Goal: Task Accomplishment & Management: Manage account settings

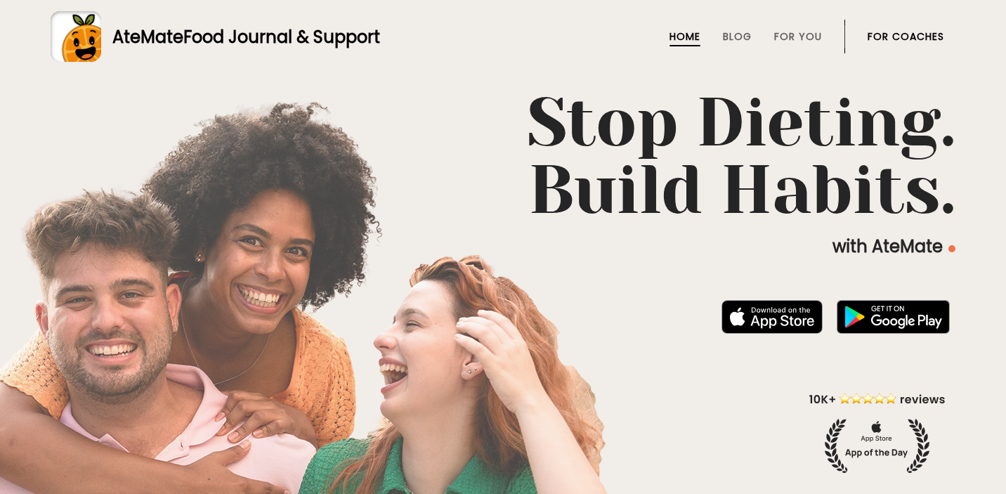
click at [912, 36] on link "For Coaches" at bounding box center [906, 36] width 77 height 11
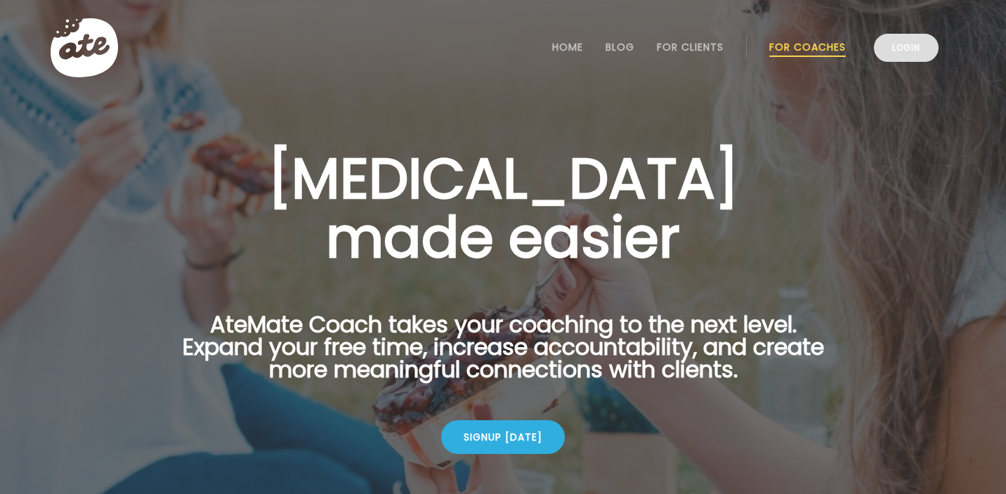
click at [902, 53] on link "Login" at bounding box center [906, 48] width 65 height 28
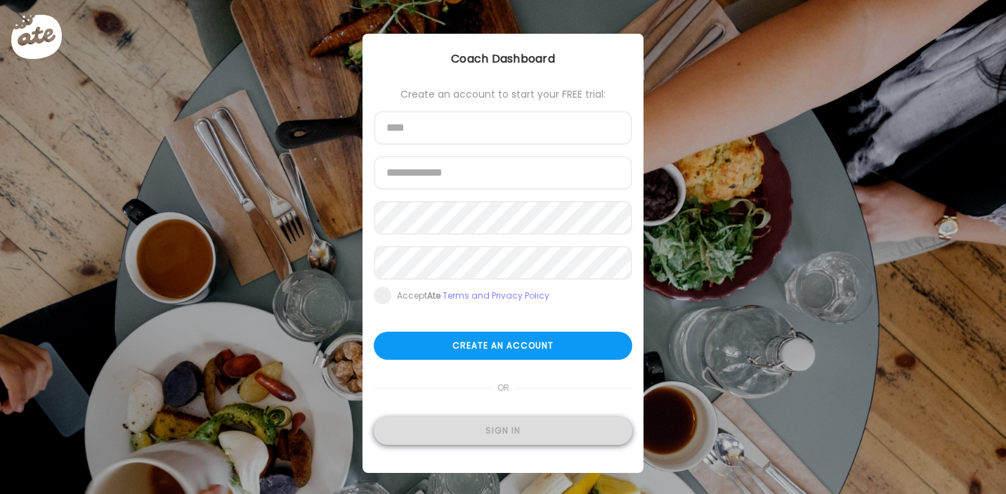
type input "**********"
click at [481, 430] on div "Sign in" at bounding box center [503, 431] width 259 height 28
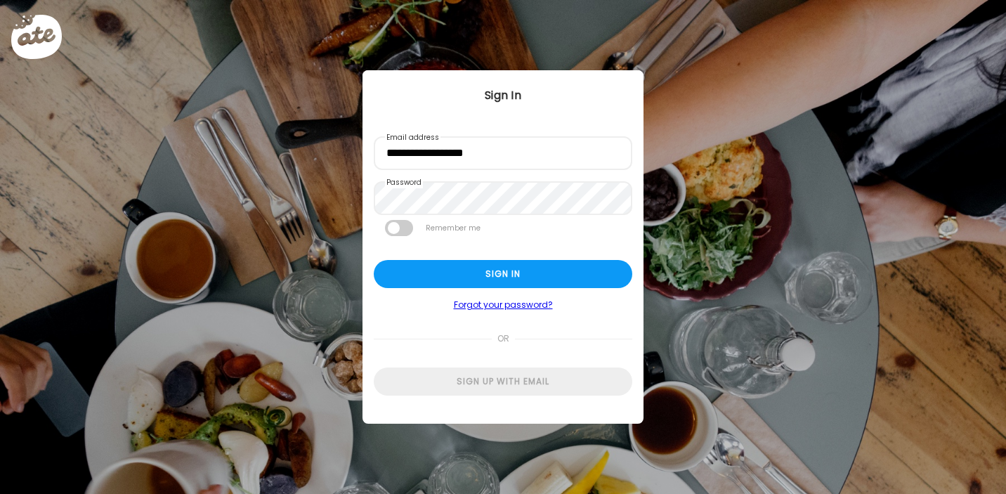
click at [409, 227] on span at bounding box center [399, 228] width 28 height 16
click at [474, 278] on div "Sign in" at bounding box center [503, 274] width 259 height 28
type input "**********"
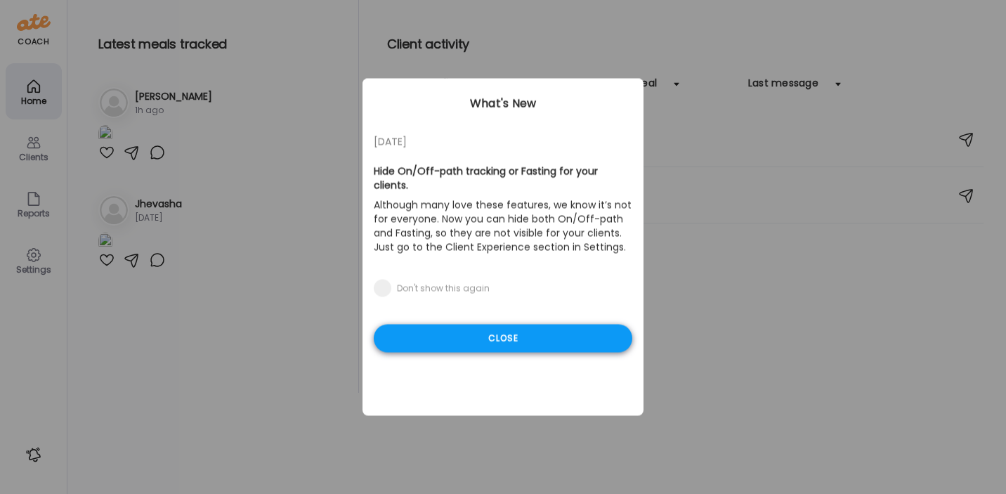
click at [506, 325] on div "Close" at bounding box center [503, 339] width 259 height 28
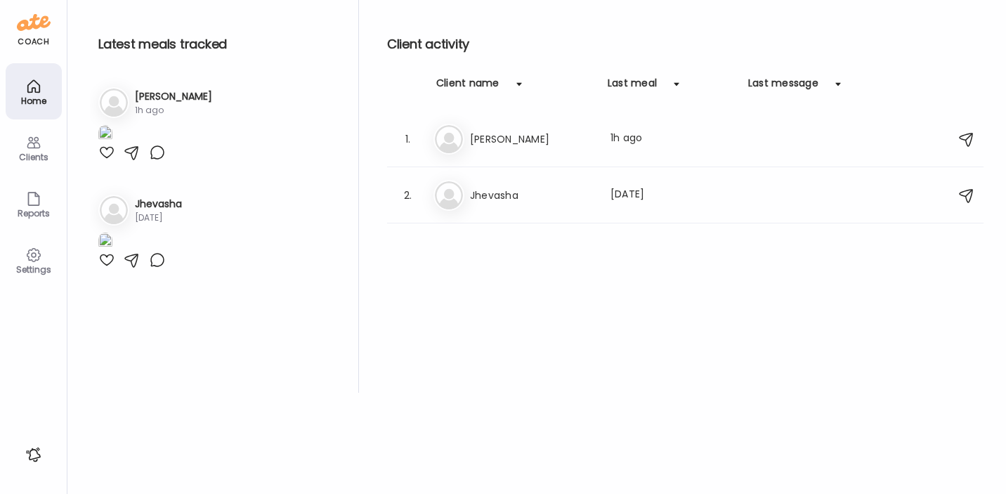
scroll to position [226, 0]
click at [509, 136] on h3 "Olivia" at bounding box center [532, 139] width 124 height 17
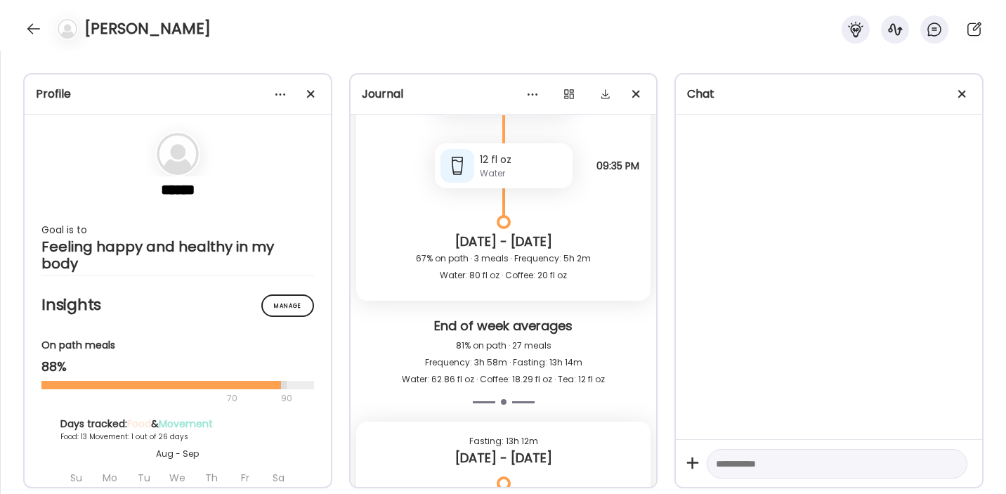
scroll to position [11101, 0]
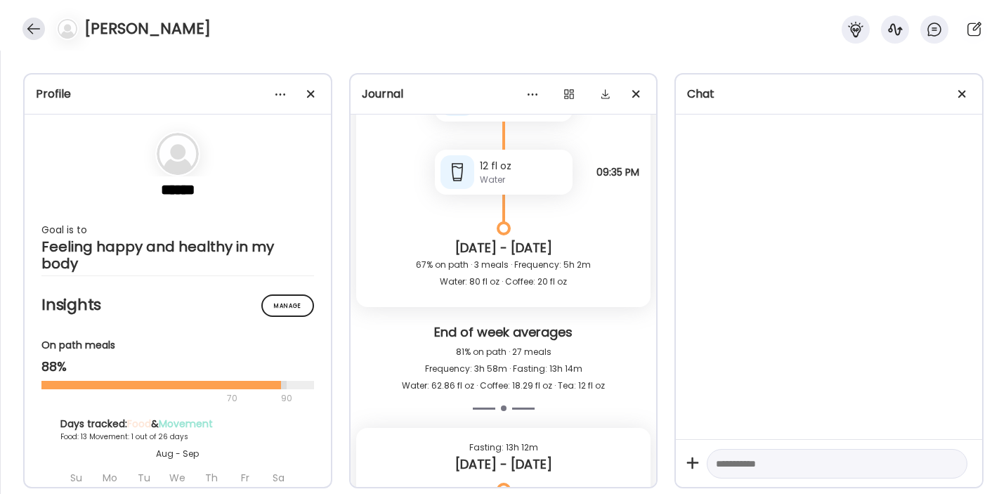
click at [29, 31] on div at bounding box center [33, 29] width 22 height 22
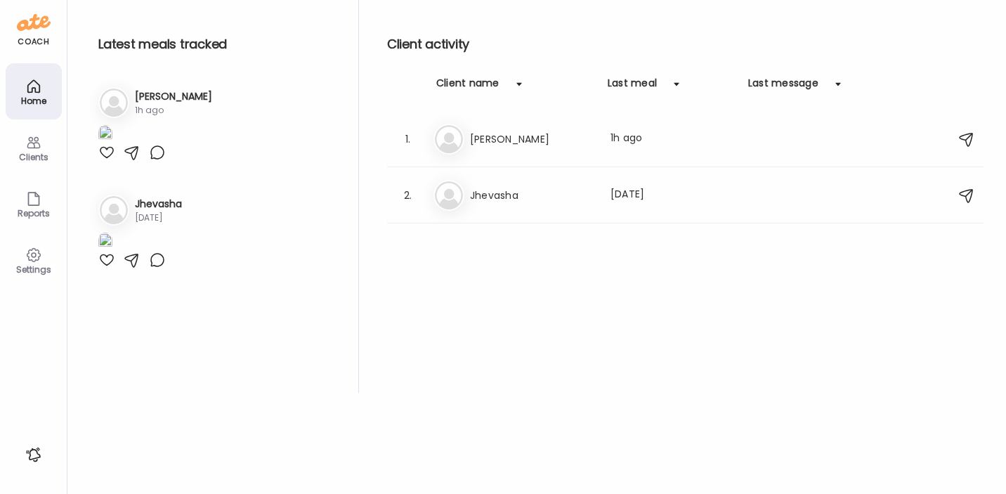
click at [37, 141] on icon at bounding box center [33, 143] width 13 height 12
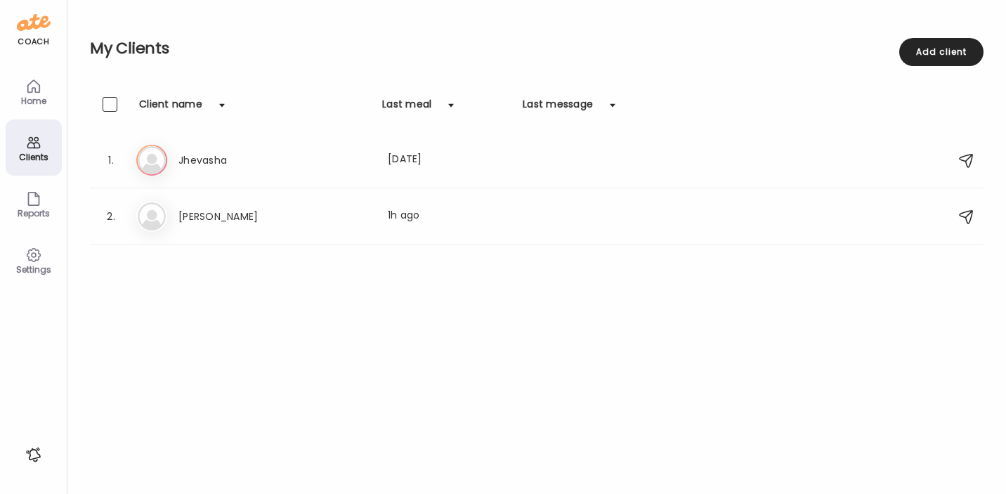
click at [951, 52] on div "Add client" at bounding box center [941, 52] width 84 height 28
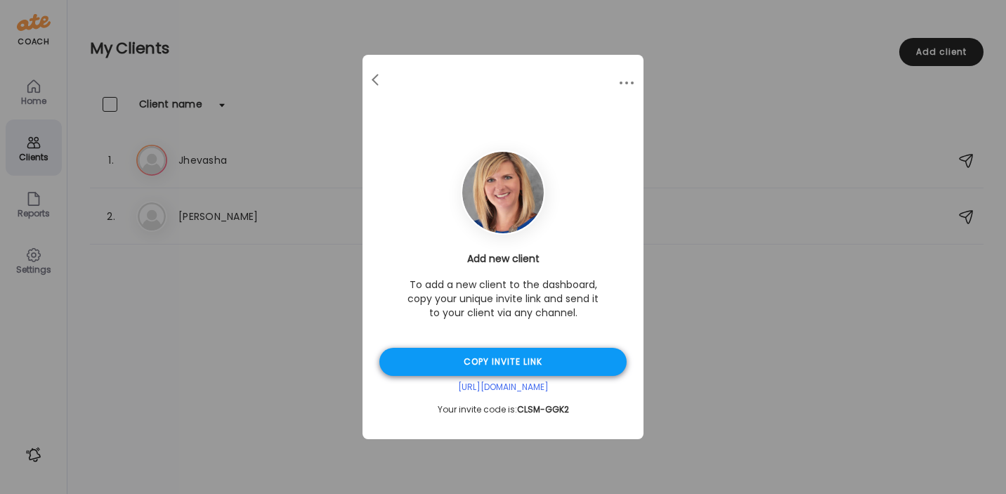
click at [521, 363] on div "Copy invite link" at bounding box center [502, 362] width 247 height 28
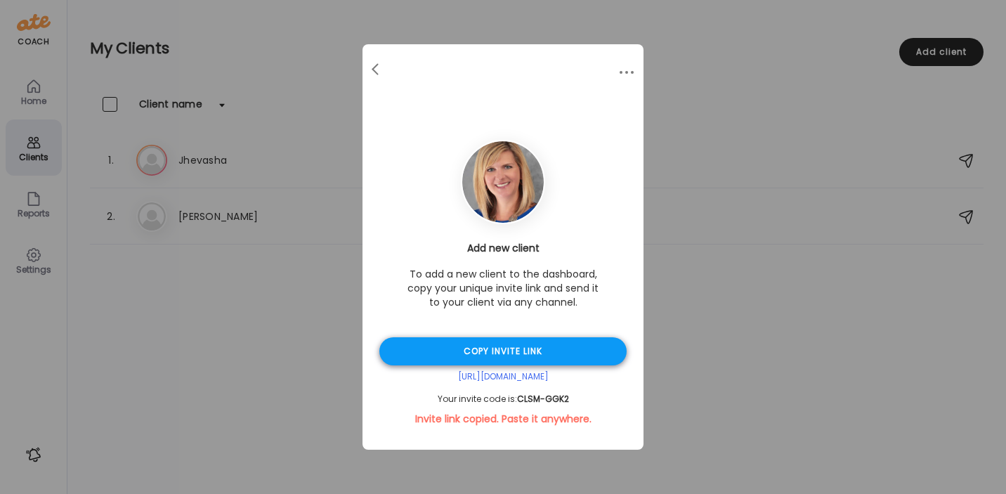
click at [535, 351] on div "Copy invite link" at bounding box center [502, 351] width 247 height 28
click at [573, 398] on div "Your invite code is: CLSM-GGK2" at bounding box center [502, 398] width 247 height 11
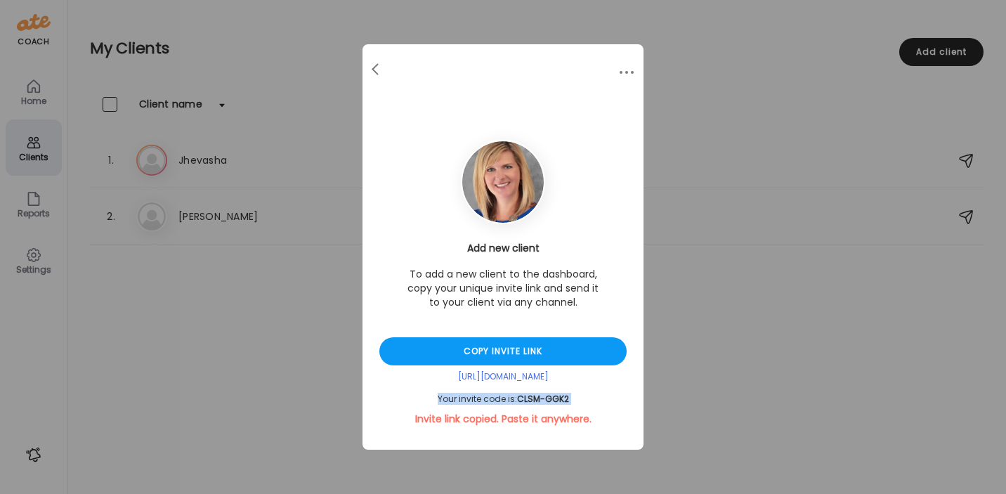
drag, startPoint x: 573, startPoint y: 398, endPoint x: 434, endPoint y: 396, distance: 139.9
click at [431, 395] on div "Your invite code is: CLSM-GGK2" at bounding box center [502, 398] width 247 height 11
copy div "Your invite code is: CLSM-GGK2"
click at [805, 106] on div "Ate Coach Dashboard Wahoo! It’s official Take a moment to set up your Coach Pro…" at bounding box center [503, 247] width 1006 height 494
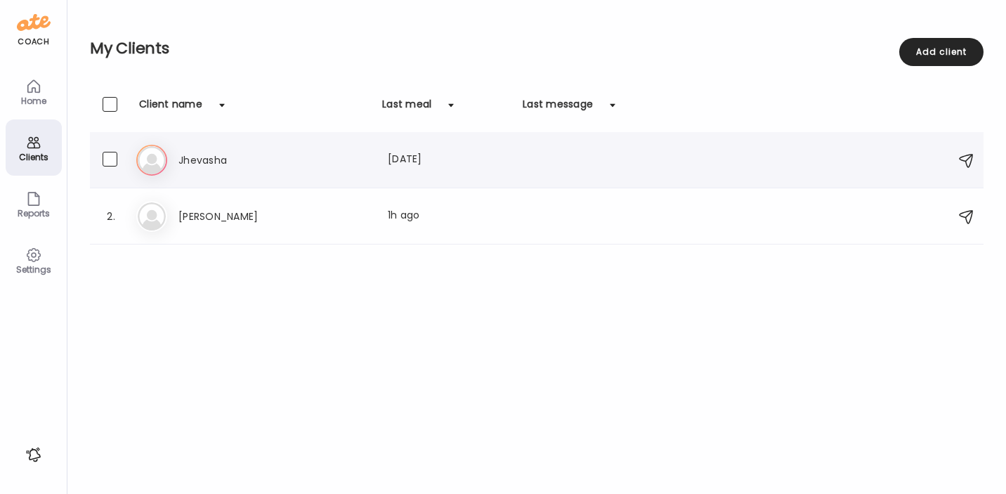
click at [235, 161] on h3 "Jhevasha" at bounding box center [240, 160] width 124 height 17
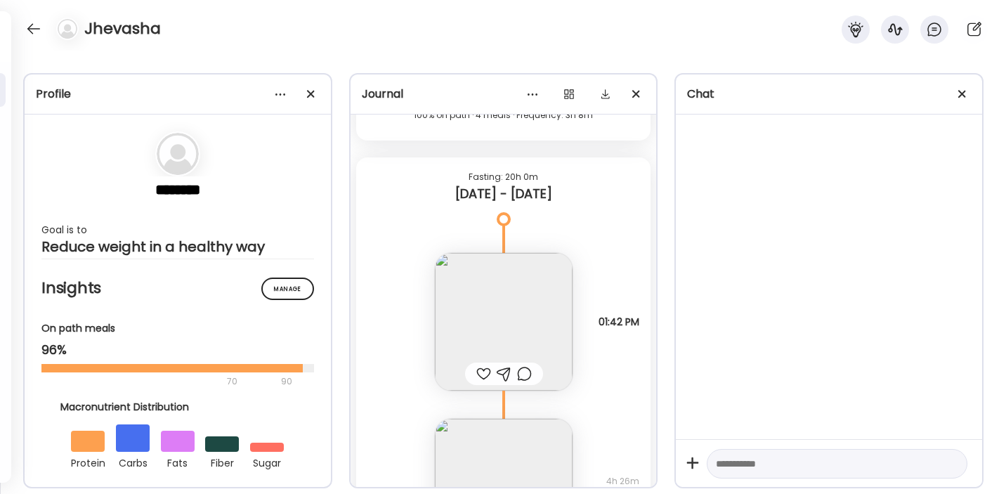
scroll to position [14144, 0]
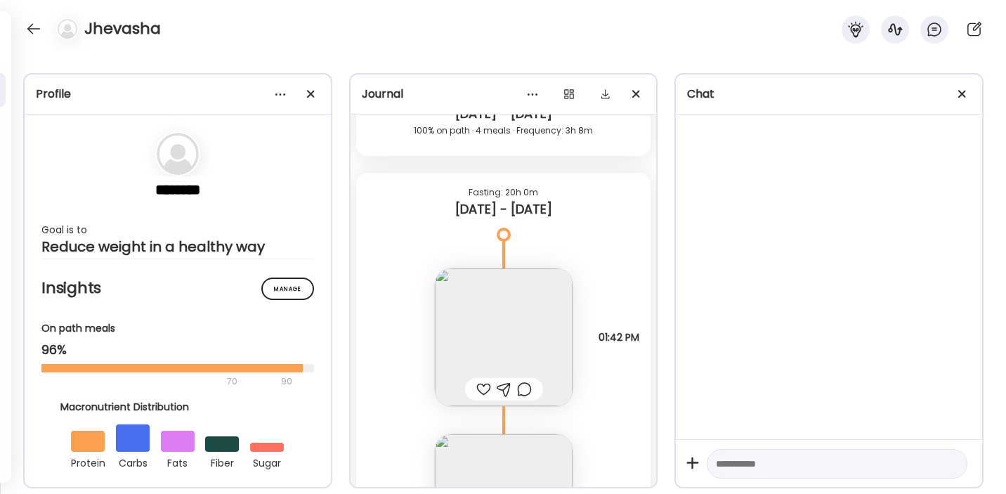
click at [589, 39] on div "Jhevasha" at bounding box center [503, 25] width 1006 height 51
click at [41, 24] on div at bounding box center [33, 29] width 22 height 22
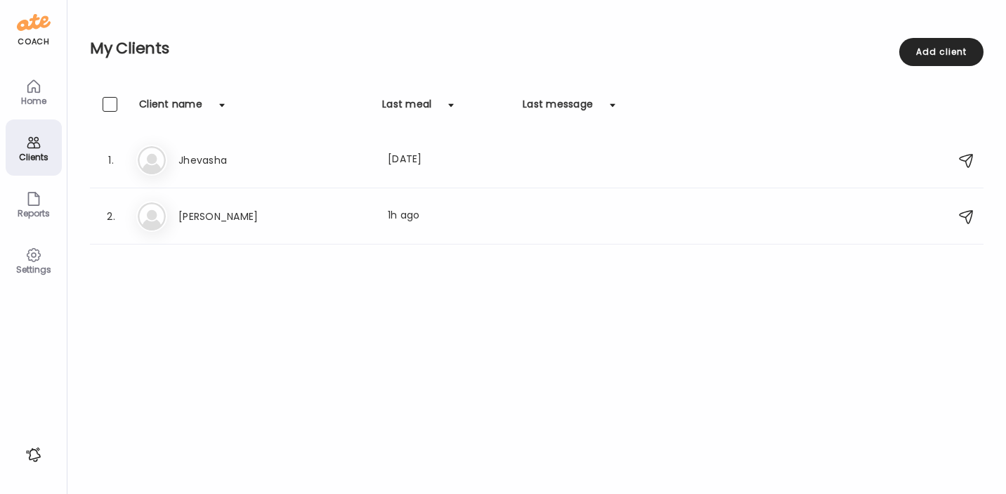
click at [30, 93] on icon at bounding box center [33, 86] width 17 height 17
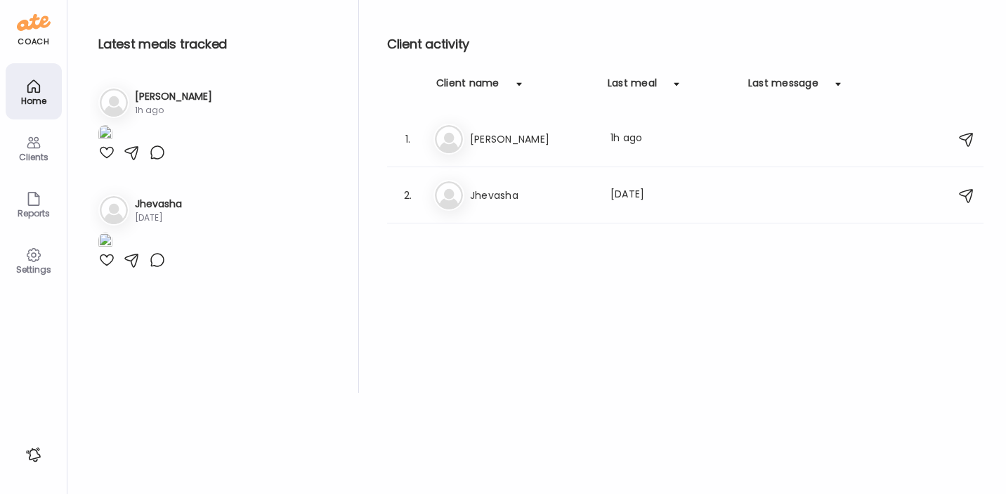
click at [34, 148] on icon at bounding box center [33, 142] width 17 height 17
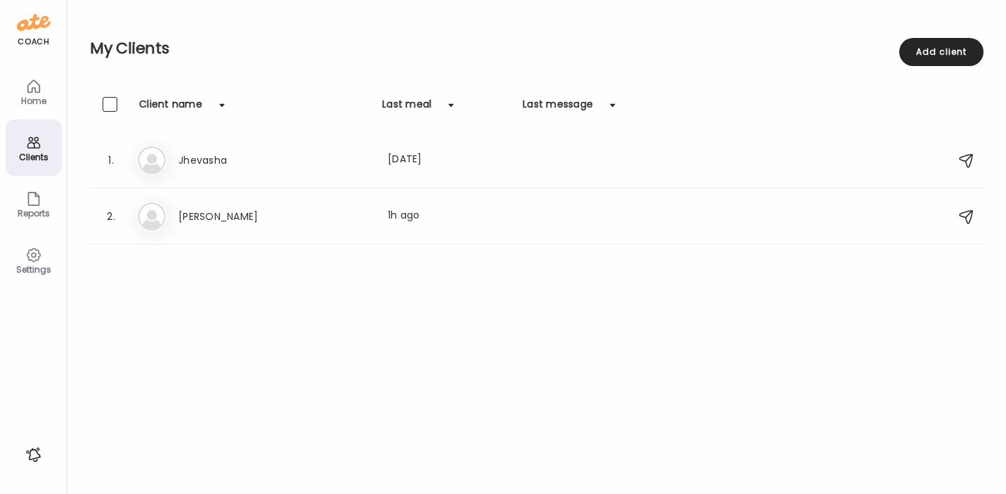
click at [752, 48] on h2 "My Clients" at bounding box center [537, 48] width 894 height 21
click at [263, 29] on div "My Clients Add client" at bounding box center [537, 48] width 894 height 97
